Goal: Information Seeking & Learning: Learn about a topic

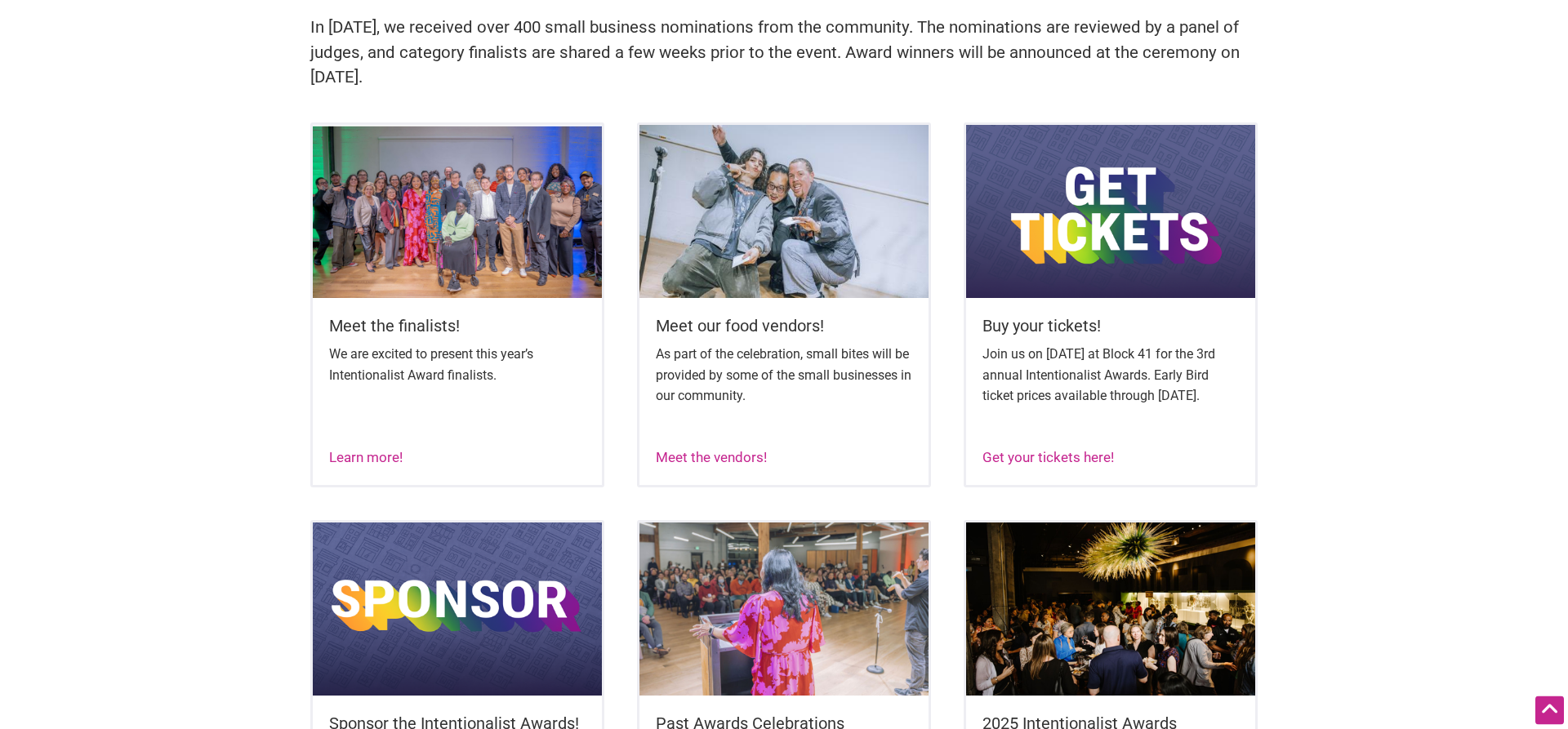
scroll to position [583, 0]
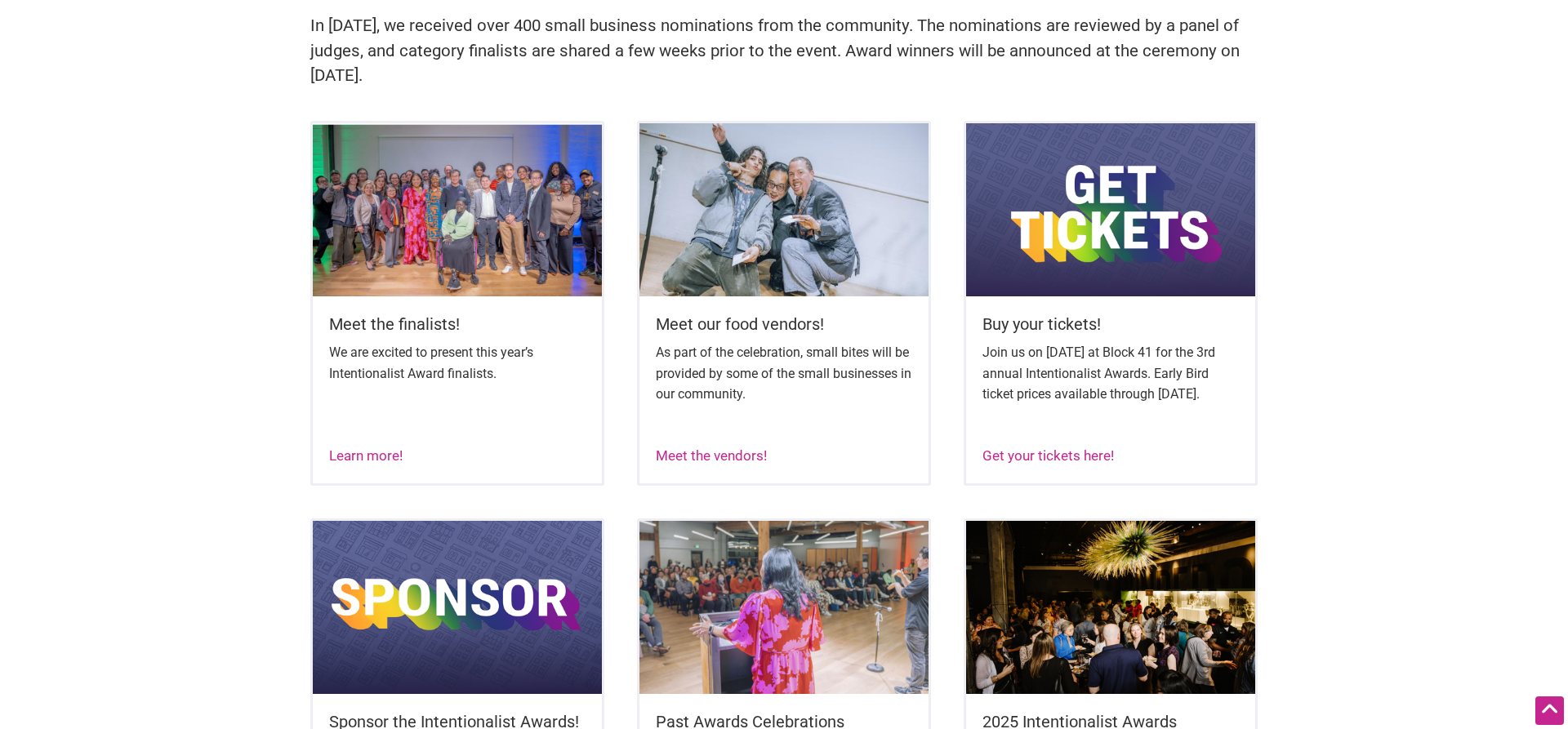
click at [727, 229] on img at bounding box center [784, 210] width 289 height 173
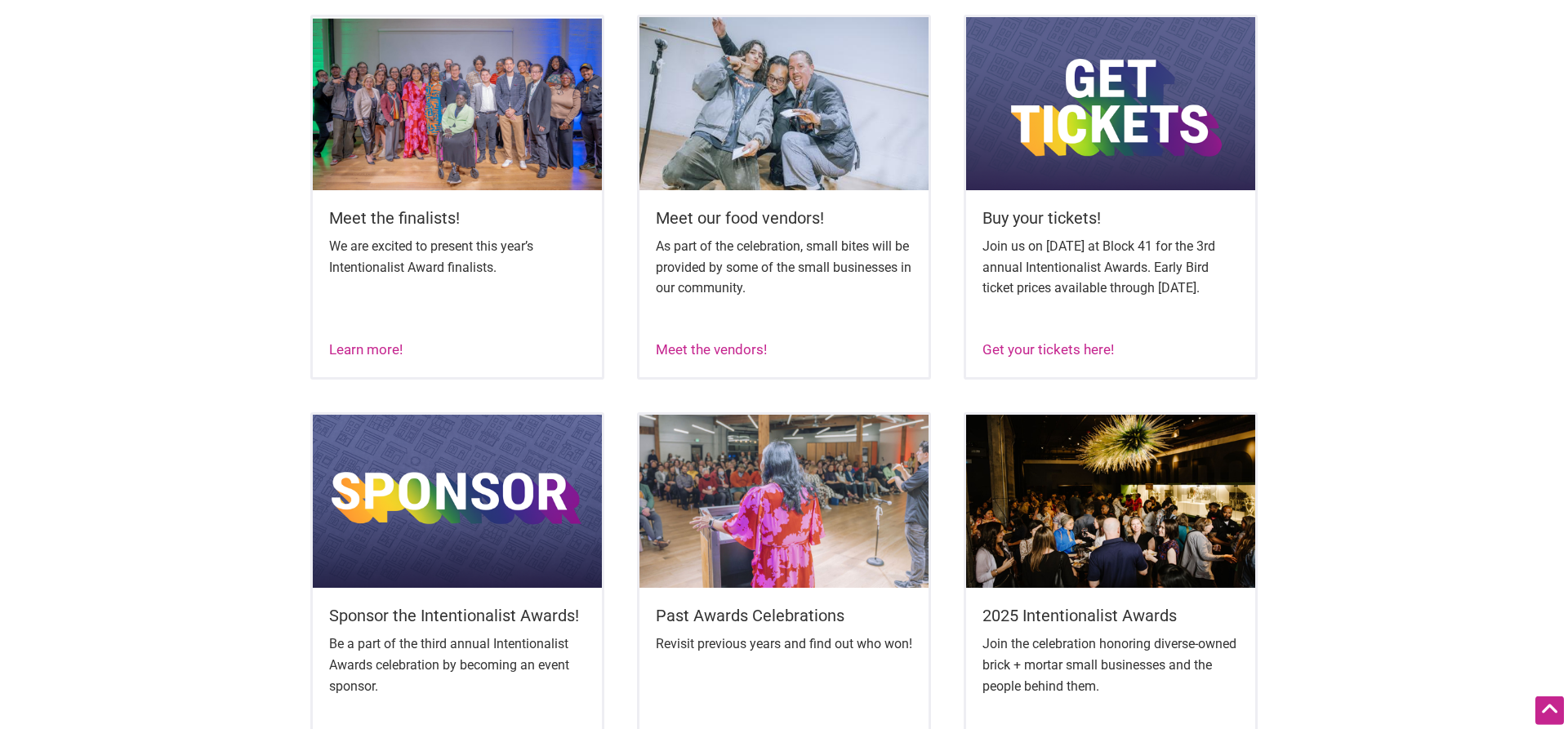
scroll to position [666, 0]
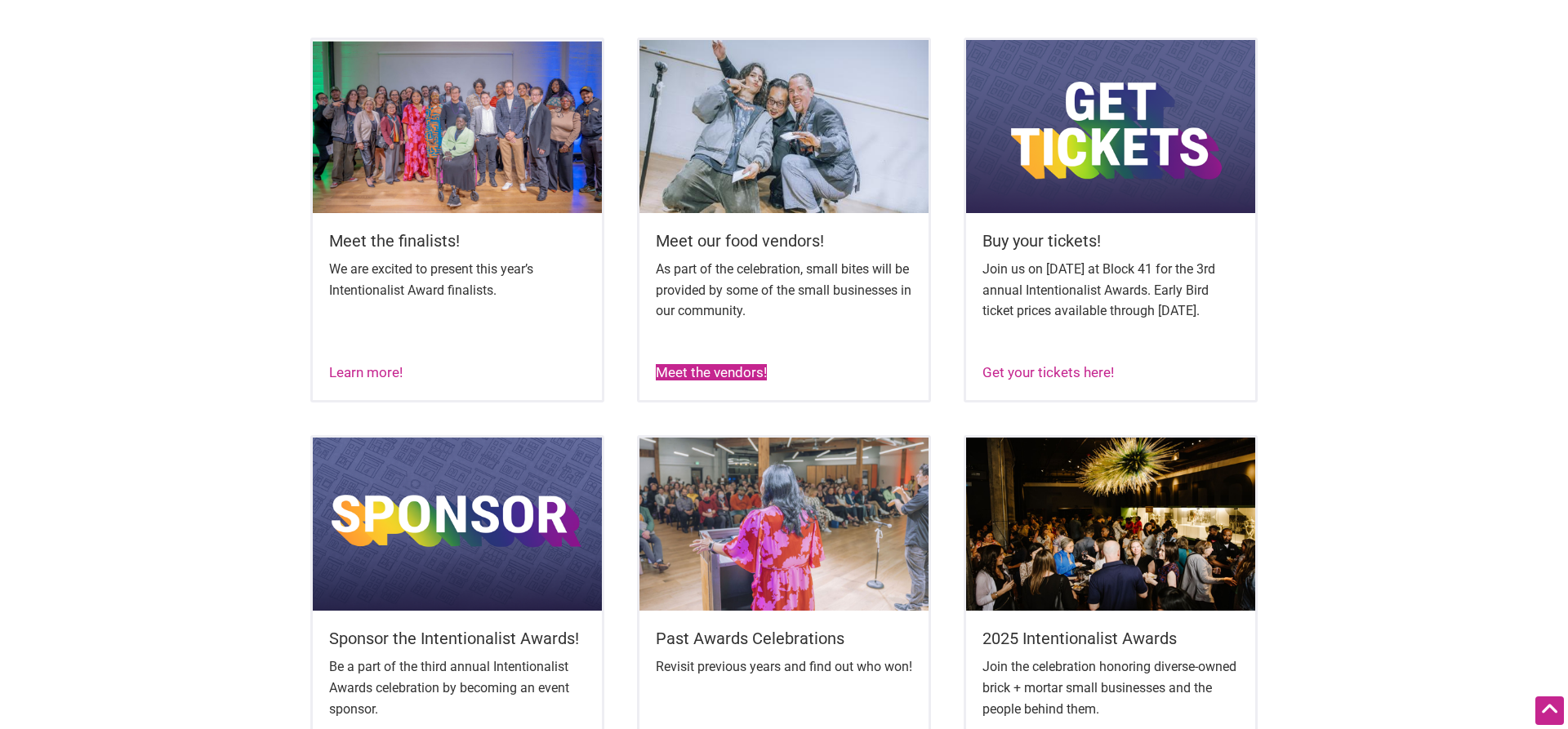
click at [729, 380] on link "Meet the vendors!" at bounding box center [712, 373] width 111 height 17
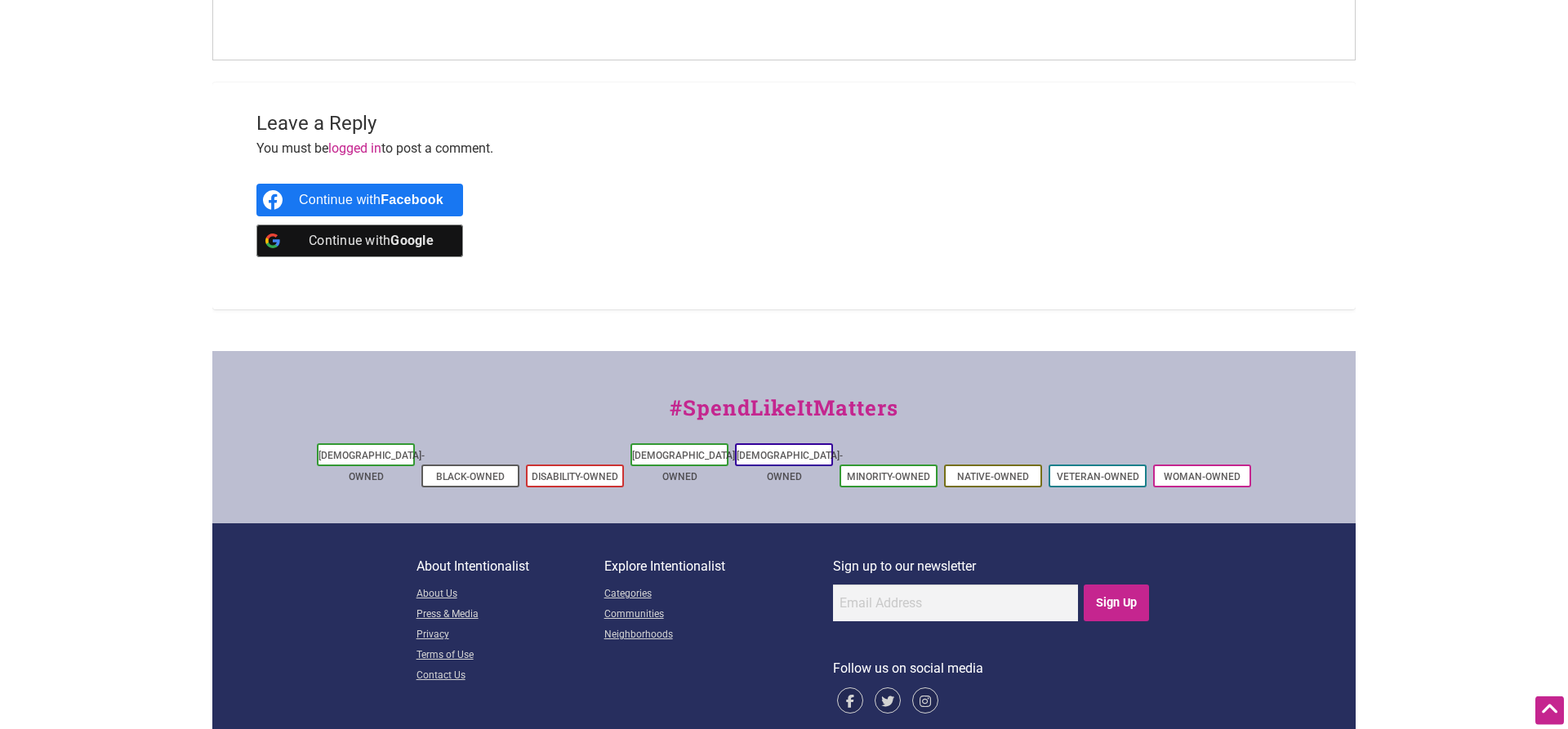
scroll to position [1175, 0]
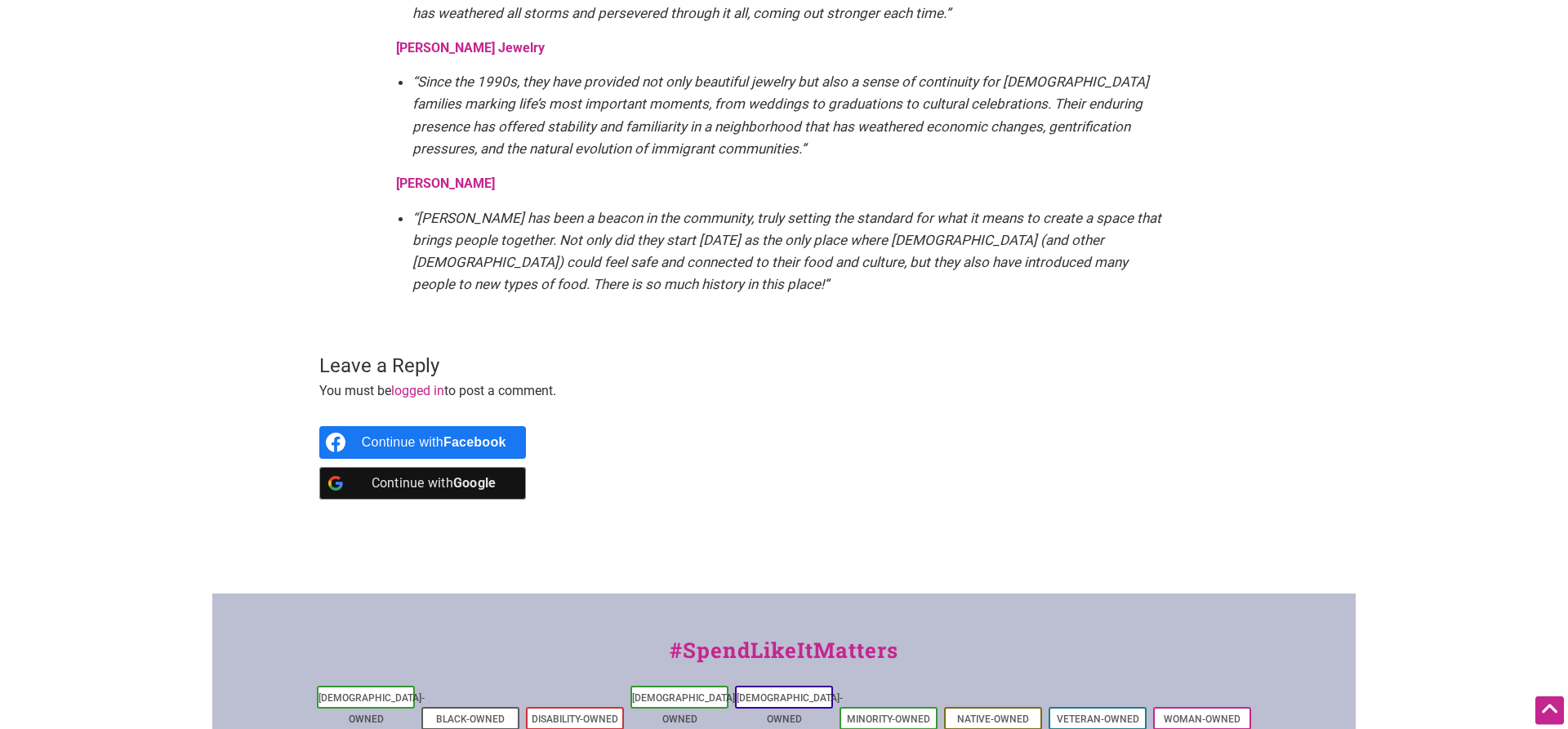
scroll to position [3416, 0]
